Goal: Task Accomplishment & Management: Manage account settings

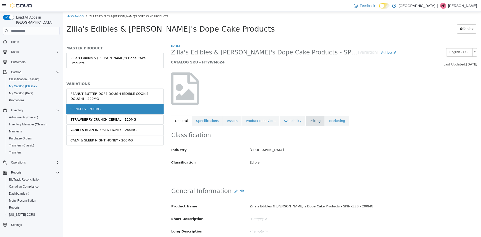
click at [306, 120] on link "Pricing" at bounding box center [315, 120] width 19 height 11
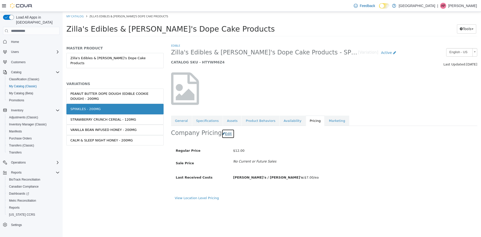
click at [224, 137] on button "Edit" at bounding box center [228, 133] width 13 height 9
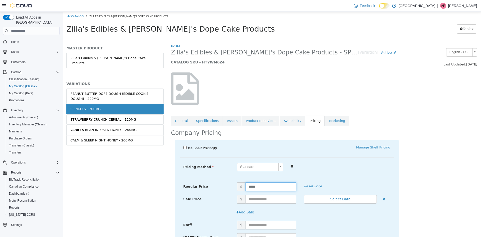
click at [258, 184] on input "*****" at bounding box center [271, 186] width 51 height 9
click at [179, 117] on link "General" at bounding box center [181, 120] width 21 height 11
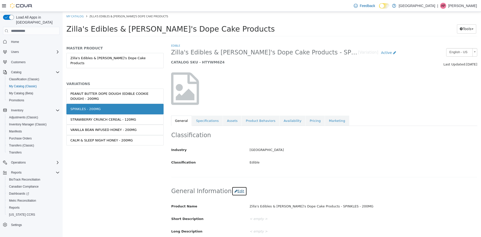
click at [233, 194] on button "Edit" at bounding box center [239, 190] width 15 height 9
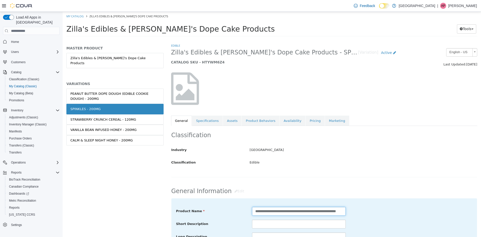
click at [331, 211] on input "**********" at bounding box center [299, 211] width 94 height 9
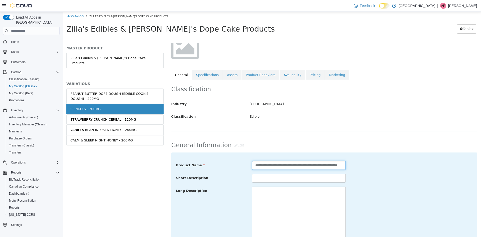
scroll to position [100, 0]
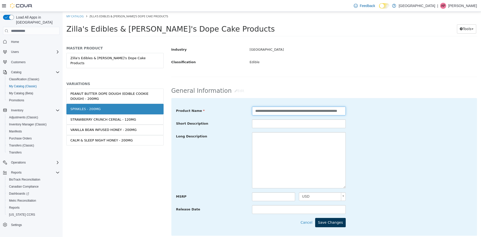
type input "**********"
click at [328, 225] on button "Save Changes" at bounding box center [330, 222] width 31 height 9
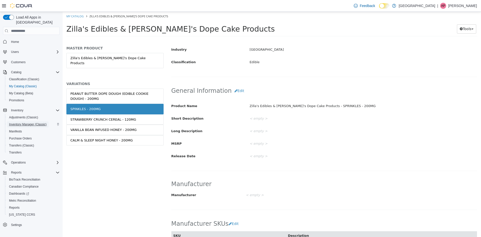
click at [39, 122] on span "Inventory Manager (Classic)" at bounding box center [28, 124] width 38 height 4
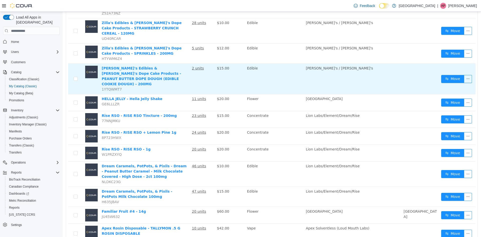
scroll to position [330, 0]
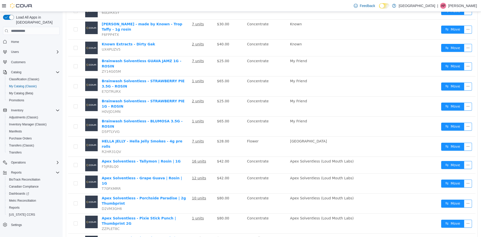
scroll to position [181, 0]
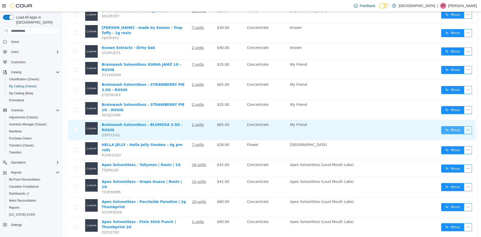
click at [451, 126] on button "Move" at bounding box center [452, 130] width 23 height 8
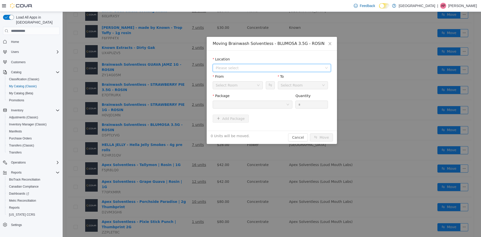
click at [258, 68] on span "Please select" at bounding box center [269, 67] width 107 height 5
click at [260, 83] on span "[STREET_ADDRESS]" at bounding box center [277, 86] width 106 height 7
click at [269, 85] on button "Swap" at bounding box center [270, 85] width 9 height 8
click at [265, 104] on div at bounding box center [251, 105] width 70 height 8
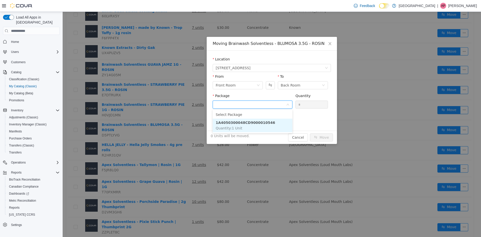
click at [264, 121] on strong "1A4050300048CD9000010546" at bounding box center [245, 122] width 59 height 4
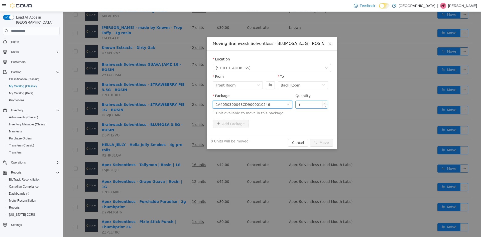
click at [307, 105] on input "*" at bounding box center [312, 105] width 32 height 8
type input "*"
click at [310, 139] on button "Move" at bounding box center [321, 143] width 23 height 8
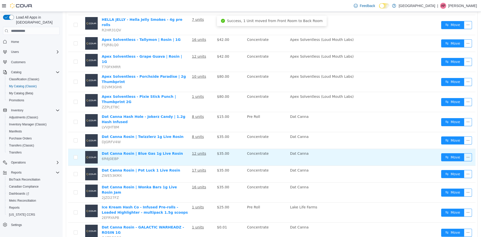
scroll to position [306, 0]
